Goal: Task Accomplishment & Management: Use online tool/utility

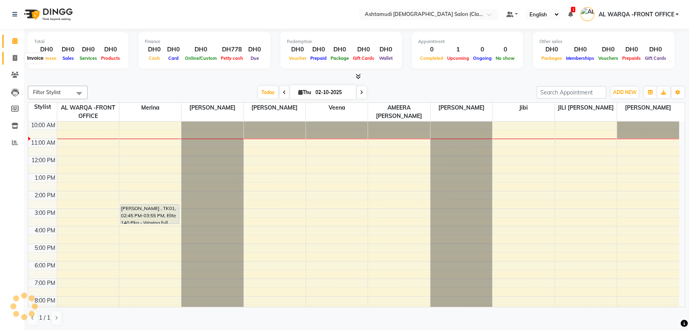
click at [14, 58] on icon at bounding box center [15, 58] width 4 height 6
select select "service"
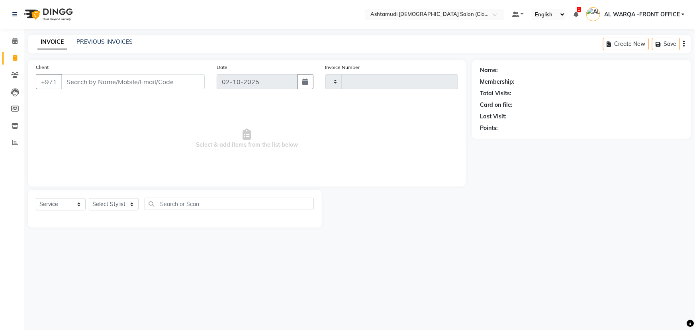
type input "1735"
select select "8201"
click at [103, 82] on input "Client" at bounding box center [132, 81] width 143 height 15
type input "505579900"
click at [180, 80] on span "Add Client" at bounding box center [183, 82] width 31 height 8
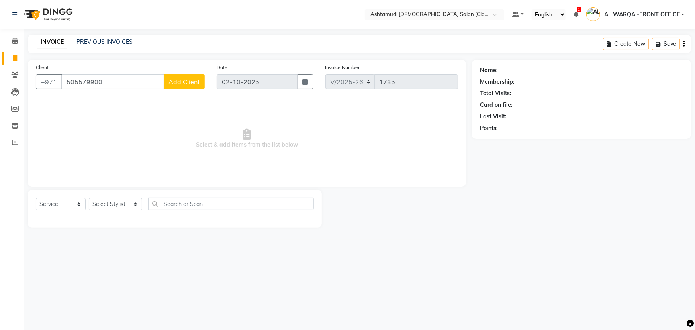
select select "3798"
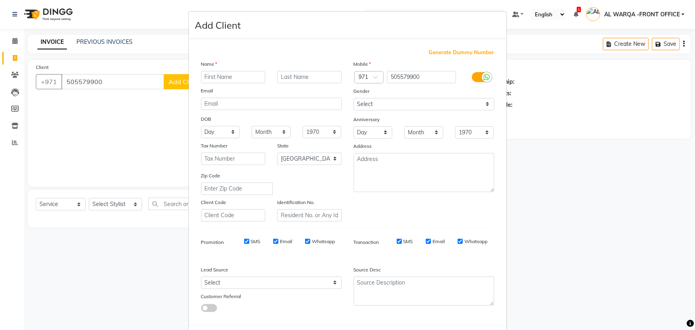
click at [215, 78] on input "text" at bounding box center [233, 77] width 64 height 12
type input "mareym"
click at [216, 282] on select "Select Walk-in Referral Internet Friend Word of Mouth Advertisement Facebook Ju…" at bounding box center [271, 282] width 141 height 12
select select "54219"
click at [201, 278] on select "Select Walk-in Referral Internet Friend Word of Mouth Advertisement Facebook Ju…" at bounding box center [271, 282] width 141 height 12
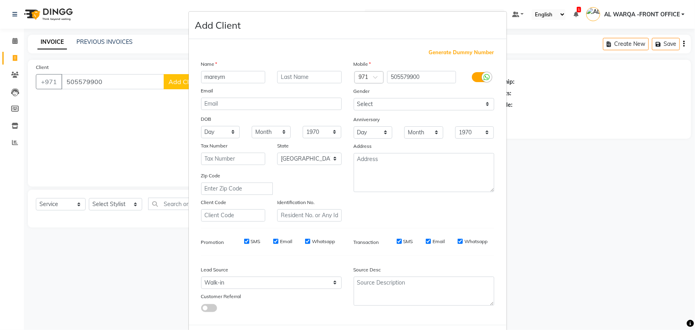
click at [485, 77] on icon at bounding box center [487, 77] width 6 height 7
click at [0, 0] on input "checkbox" at bounding box center [0, 0] width 0 height 0
click at [474, 75] on icon at bounding box center [477, 77] width 6 height 7
click at [0, 0] on input "checkbox" at bounding box center [0, 0] width 0 height 0
click at [370, 102] on select "Select Male Female Other Prefer Not To Say" at bounding box center [423, 104] width 141 height 12
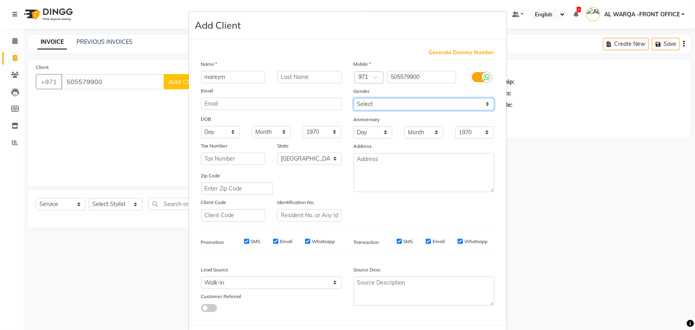
select select "female"
click at [353, 98] on select "Select Male Female Other Prefer Not To Say" at bounding box center [423, 104] width 141 height 12
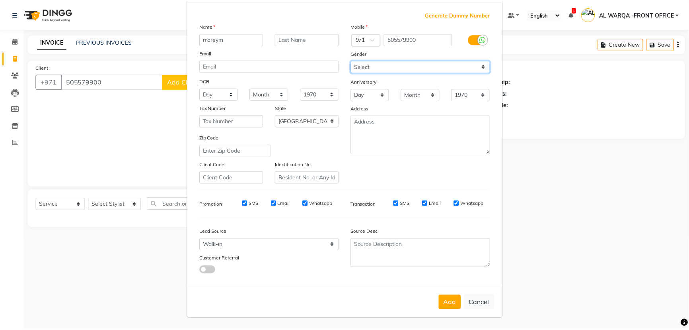
scroll to position [40, 0]
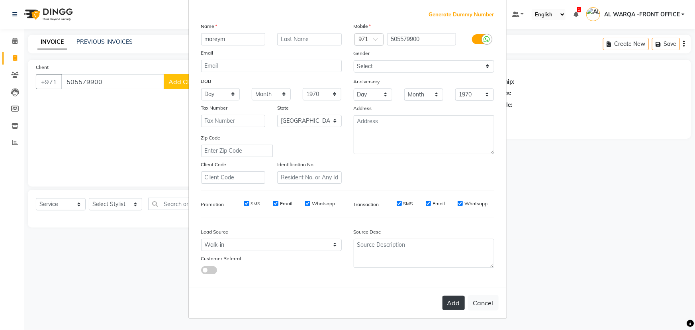
click at [449, 301] on button "Add" at bounding box center [453, 302] width 22 height 14
select select
select select "null"
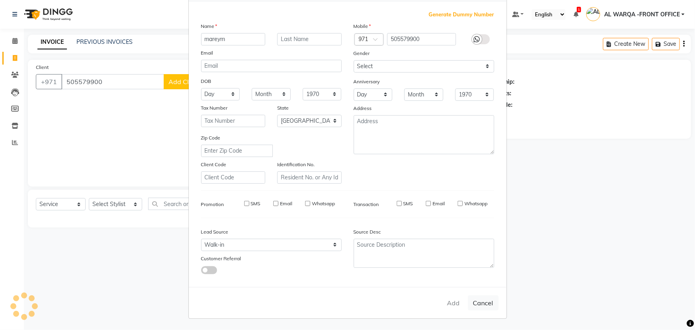
select select
checkbox input "false"
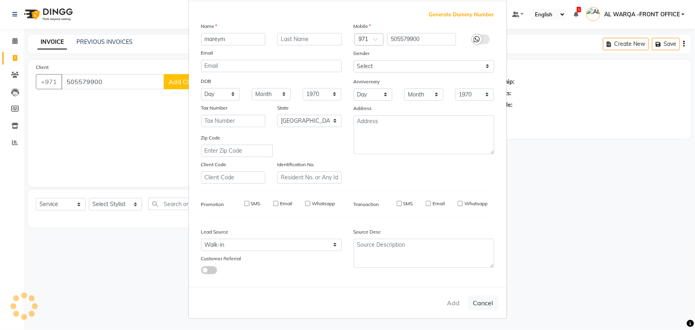
checkbox input "false"
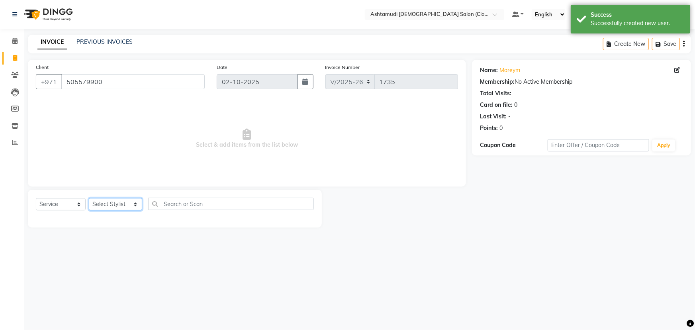
click at [135, 203] on select "Select Stylist AL WARQA -FRONT OFFICE AMEERA NIHAL Anita Jibi JILI MAHALIA Meri…" at bounding box center [115, 204] width 53 height 12
select select "88890"
click at [89, 198] on select "Select Stylist AL WARQA -FRONT OFFICE AMEERA NIHAL Anita Jibi JILI MAHALIA Meri…" at bounding box center [115, 204] width 53 height 12
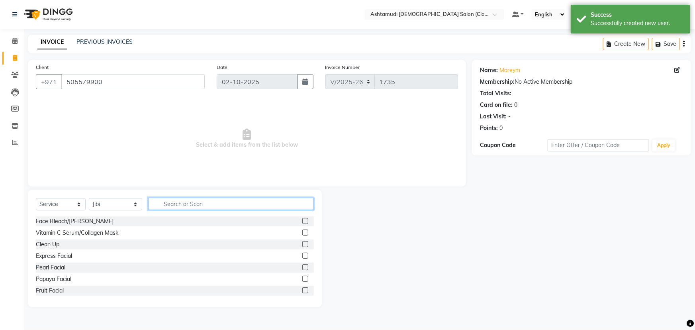
click at [215, 206] on input "text" at bounding box center [231, 203] width 166 height 12
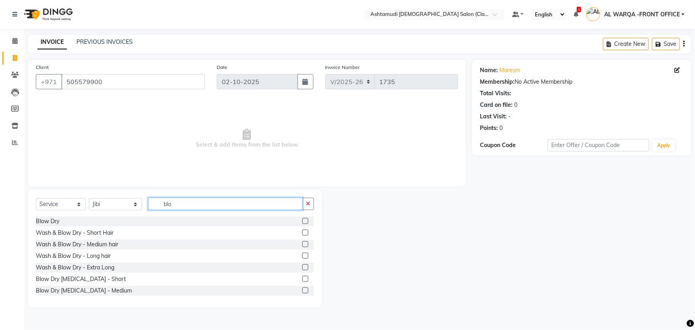
type input "blo"
click at [302, 244] on label at bounding box center [305, 244] width 6 height 6
click at [302, 244] on input "checkbox" at bounding box center [304, 244] width 5 height 5
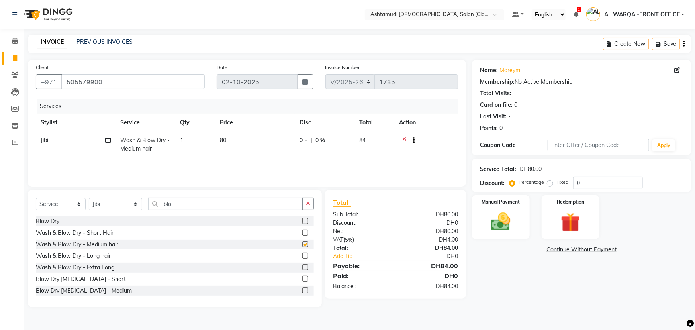
checkbox input "false"
click at [404, 139] on icon at bounding box center [404, 141] width 4 height 10
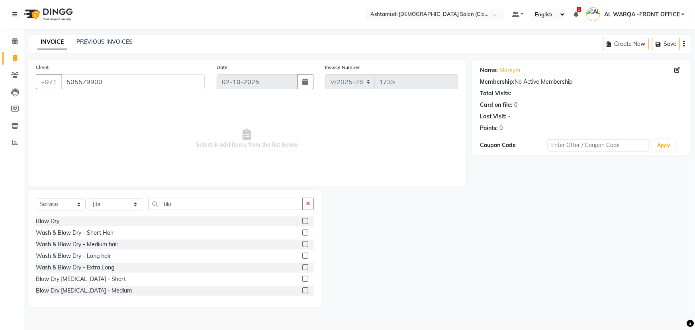
click at [302, 255] on label at bounding box center [305, 255] width 6 height 6
click at [302, 255] on input "checkbox" at bounding box center [304, 255] width 5 height 5
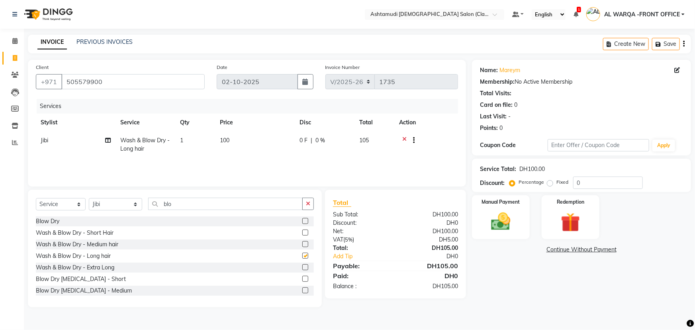
checkbox input "false"
click at [585, 181] on input "0" at bounding box center [608, 182] width 70 height 12
type input "025"
click at [502, 224] on img at bounding box center [500, 221] width 33 height 23
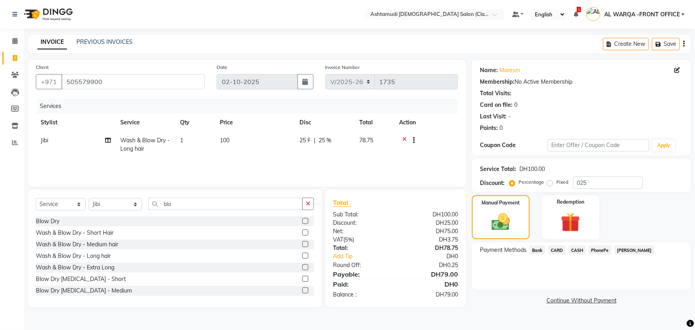
click at [557, 250] on span "CARD" at bounding box center [556, 249] width 17 height 9
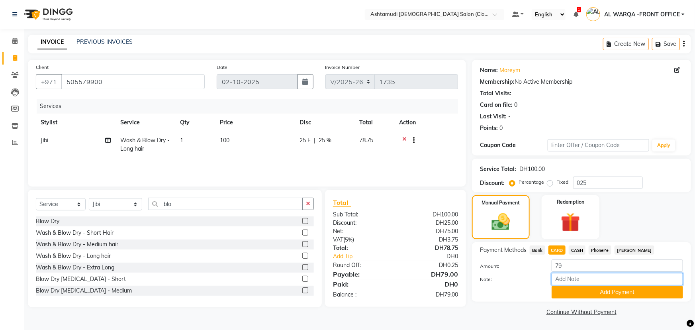
click at [586, 279] on input "Note:" at bounding box center [616, 279] width 131 height 12
type input "veena"
click at [629, 295] on button "Add Payment" at bounding box center [616, 292] width 131 height 12
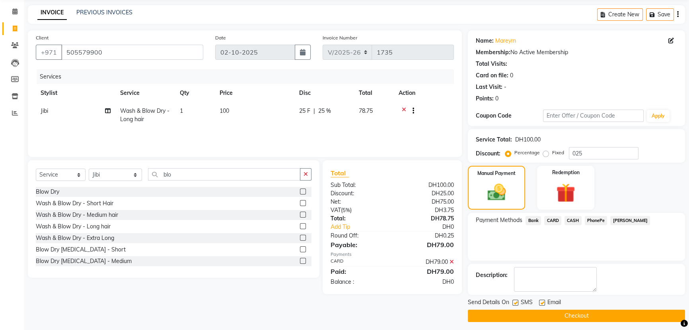
scroll to position [33, 0]
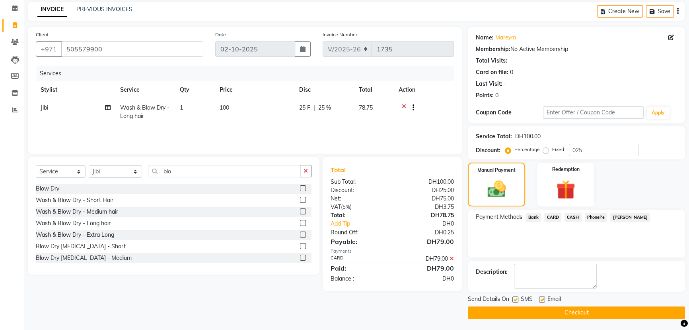
click at [600, 310] on button "Checkout" at bounding box center [576, 312] width 217 height 12
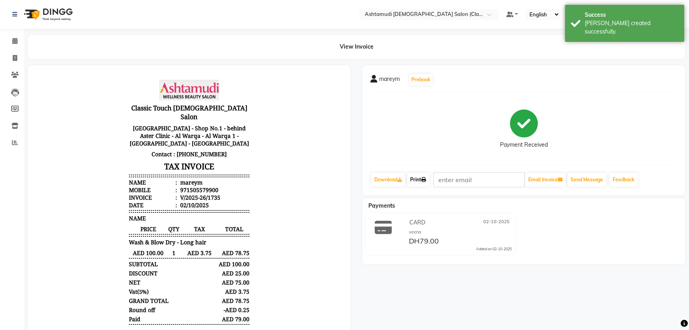
click at [418, 180] on link "Print" at bounding box center [418, 180] width 22 height 14
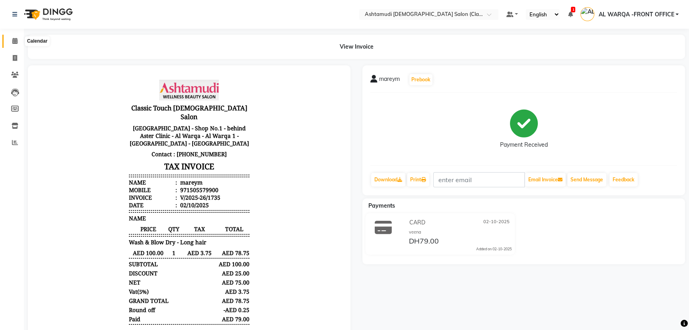
click at [14, 41] on icon at bounding box center [14, 41] width 5 height 6
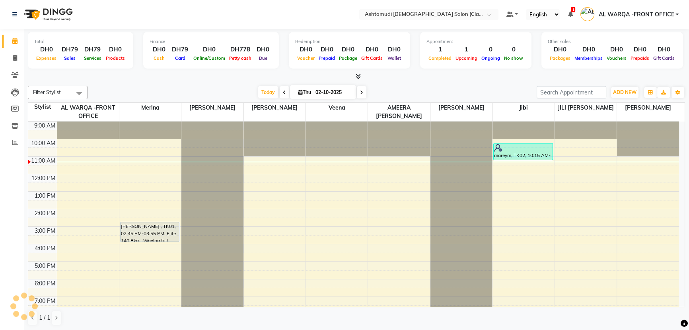
drag, startPoint x: 54, startPoint y: 3, endPoint x: 146, endPoint y: 20, distance: 93.5
click at [146, 20] on nav "Select Location × Ashtamudi Ladies Salon (Classic Touch ) – Al Warqa, Al Warqa …" at bounding box center [344, 14] width 689 height 29
select select "en"
